Goal: Task Accomplishment & Management: Manage account settings

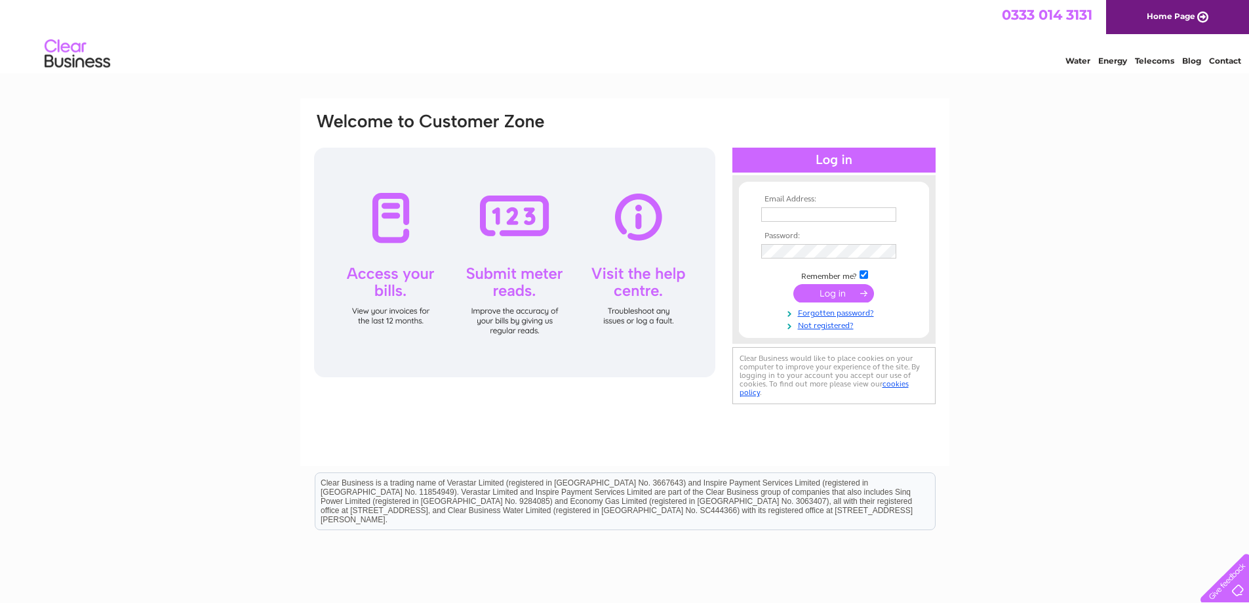
click at [874, 211] on input "text" at bounding box center [828, 214] width 135 height 14
type input "accounts@hairproducts.co.uk"
click at [829, 289] on input "submit" at bounding box center [833, 293] width 81 height 18
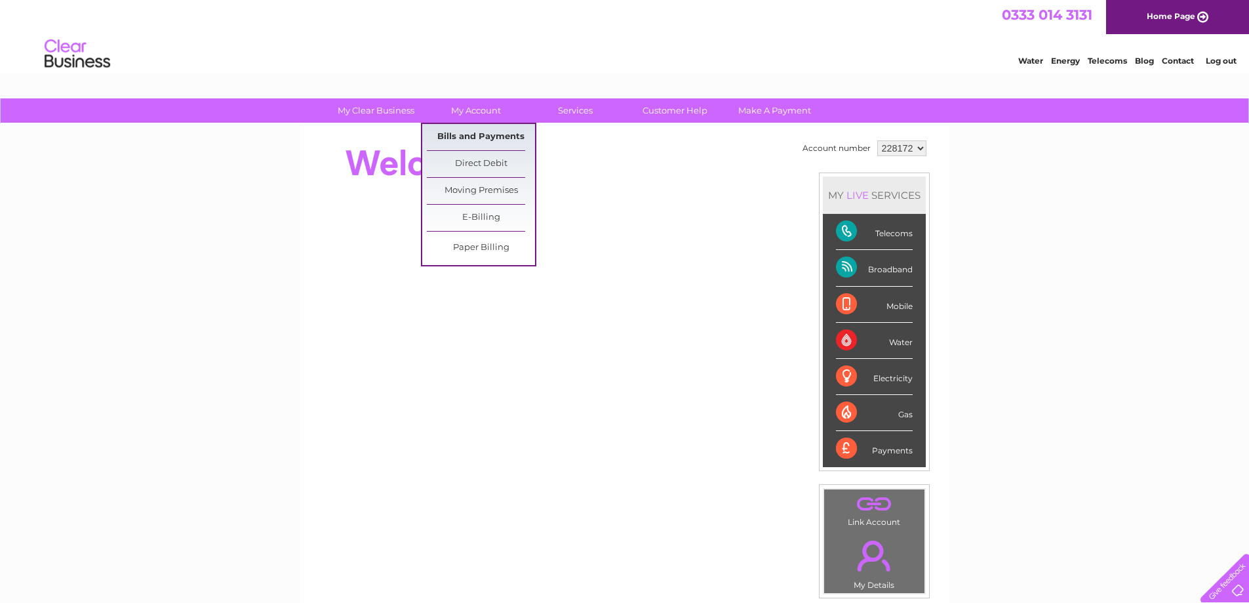
click at [490, 138] on link "Bills and Payments" at bounding box center [481, 137] width 108 height 26
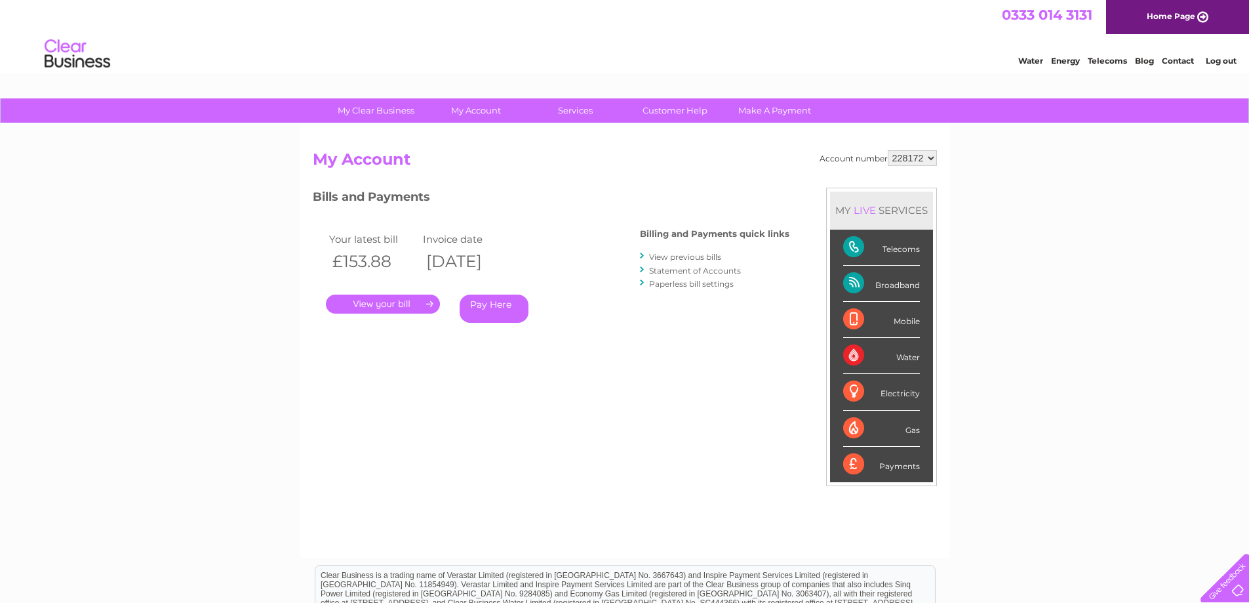
click at [377, 302] on link "." at bounding box center [383, 303] width 114 height 19
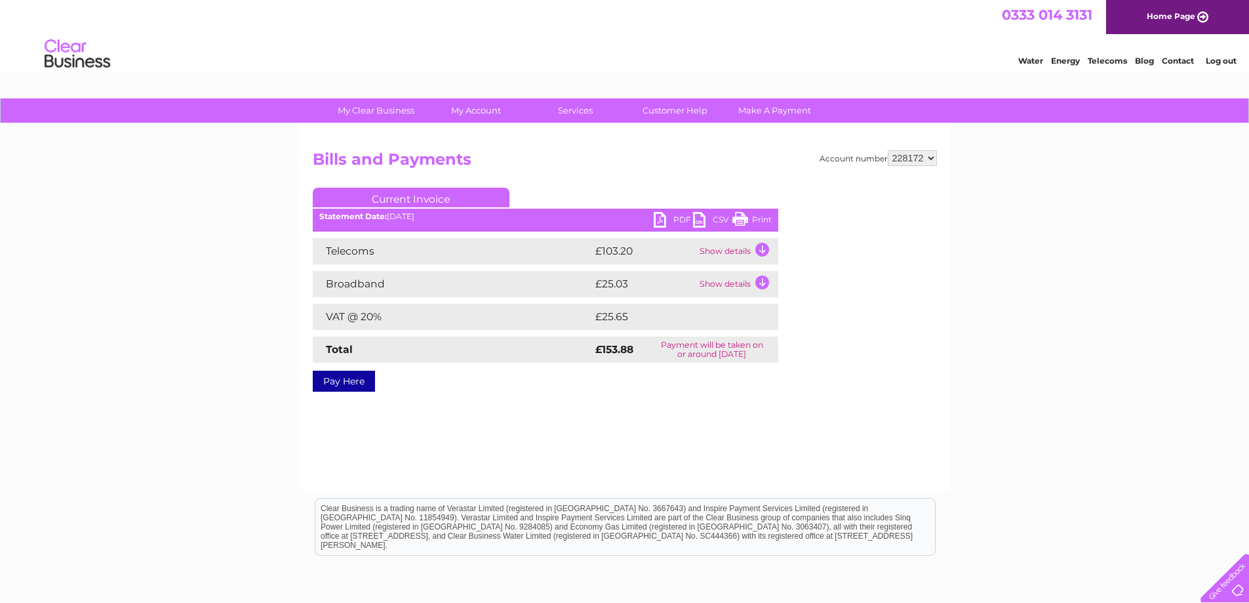
click at [667, 215] on link "PDF" at bounding box center [673, 221] width 39 height 19
click at [1229, 60] on link "Log out" at bounding box center [1221, 61] width 31 height 10
